Goal: Navigation & Orientation: Find specific page/section

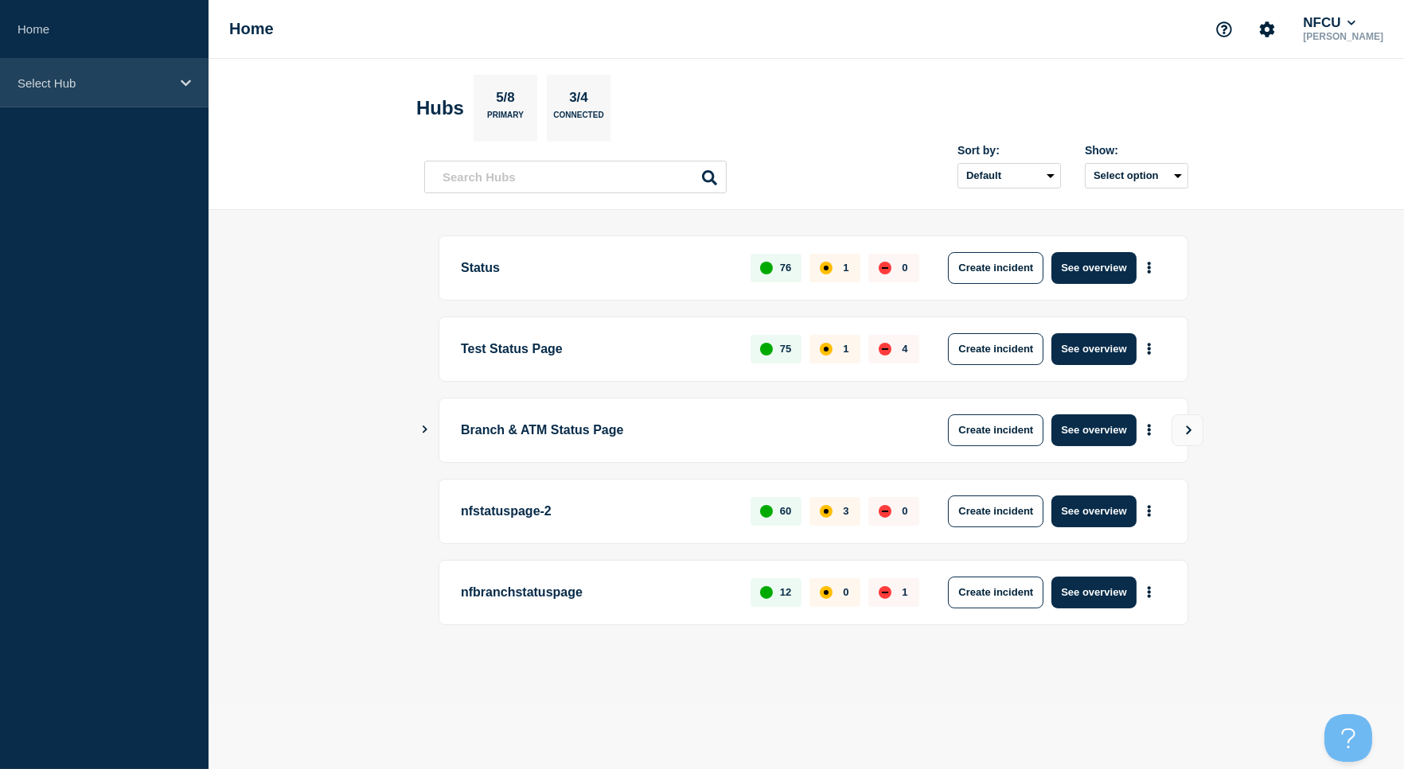
click at [71, 76] on p "Select Hub" at bounding box center [94, 83] width 153 height 14
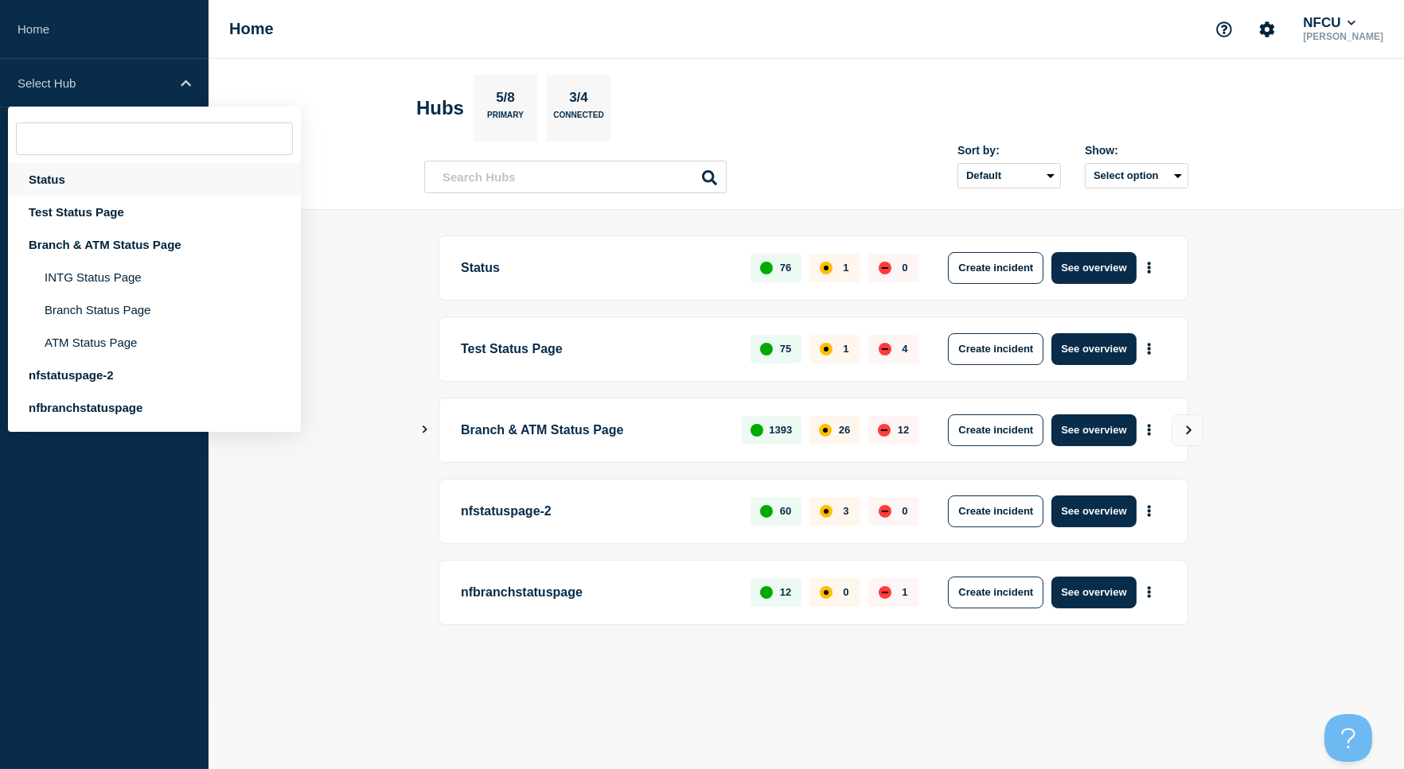
click at [57, 178] on div "Status" at bounding box center [154, 179] width 293 height 33
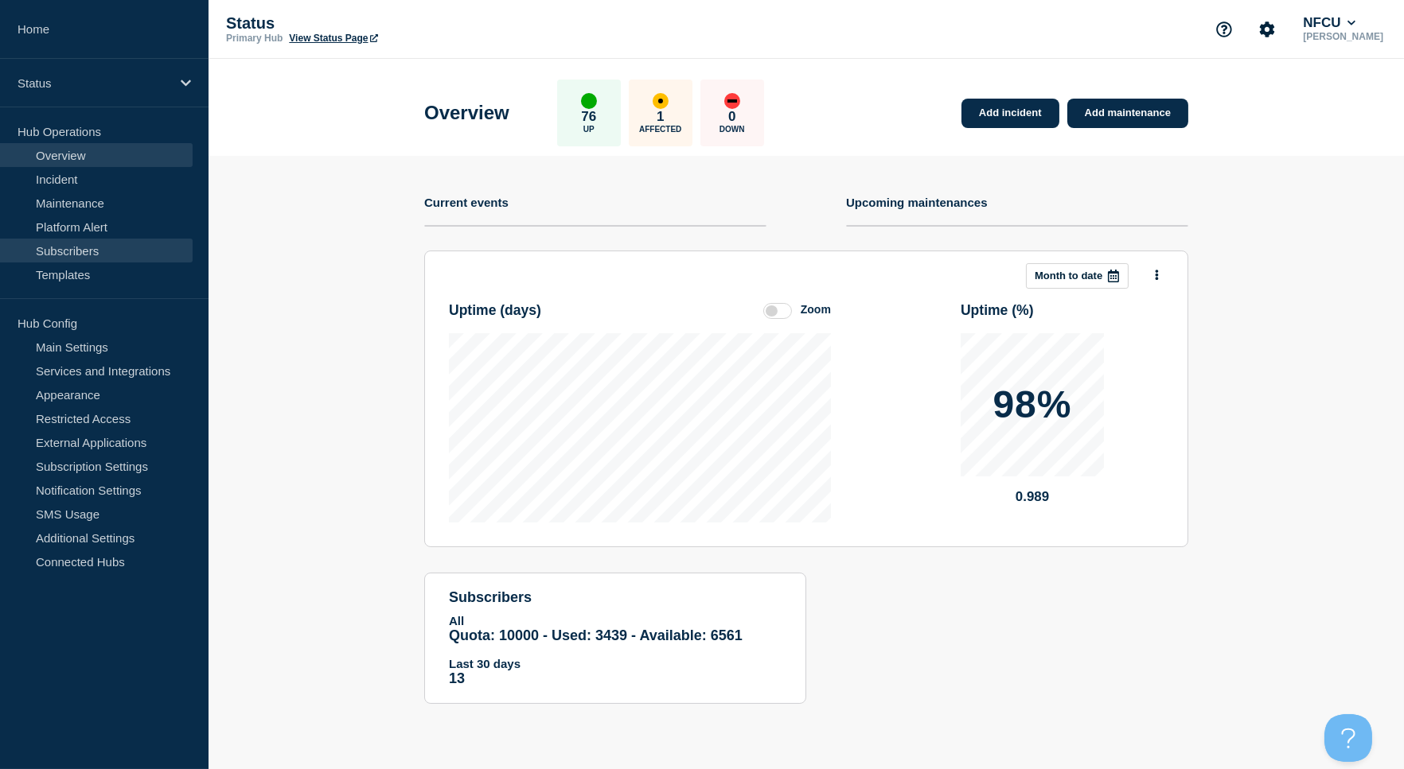
click at [72, 247] on link "Subscribers" at bounding box center [96, 251] width 193 height 24
